Goal: Find contact information: Find contact information

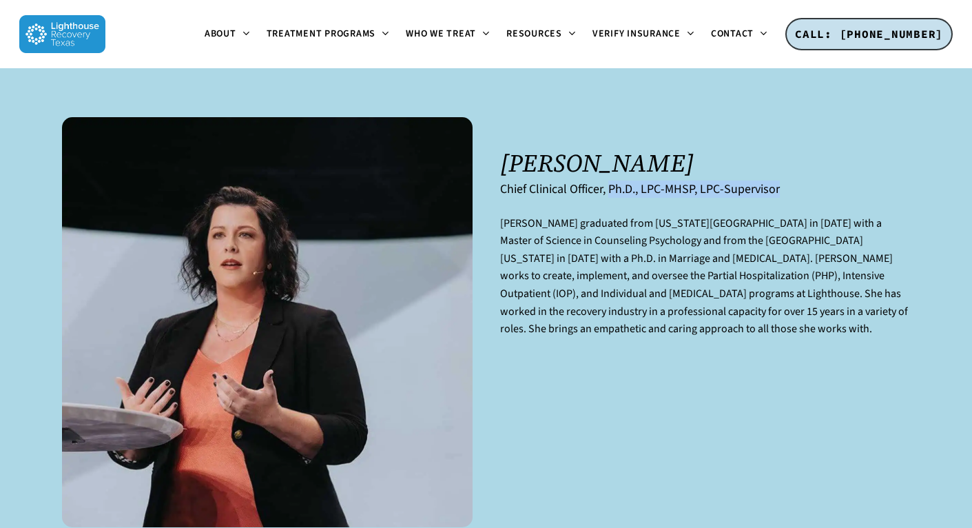
drag, startPoint x: 611, startPoint y: 191, endPoint x: 791, endPoint y: 192, distance: 179.8
click at [791, 192] on h6 "Chief Clinical Officer, Ph.D., LPC-MHSP, LPC-Supervisor" at bounding box center [705, 189] width 410 height 14
copy h6 "Ph.D., LPC-MHSP, LPC-Supervisor"
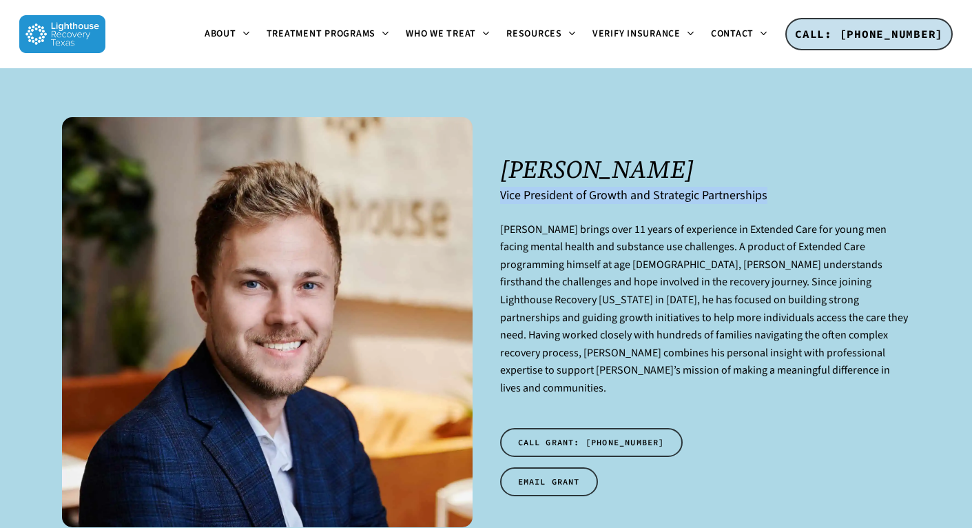
drag, startPoint x: 501, startPoint y: 202, endPoint x: 785, endPoint y: 202, distance: 283.8
click at [785, 202] on h6 "Vice President of Growth and Strategic Partnerships" at bounding box center [705, 195] width 410 height 14
copy h6 "Vice President of Growth and Strategic Partnerships"
